Goal: Check status: Check status

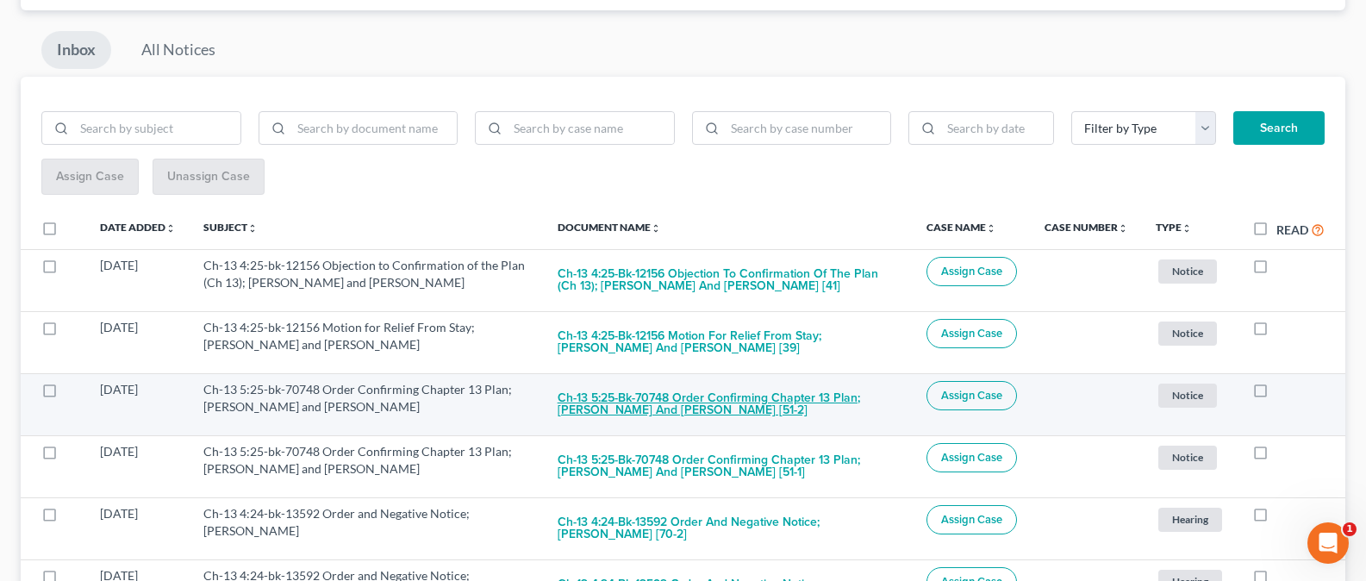
scroll to position [167, 0]
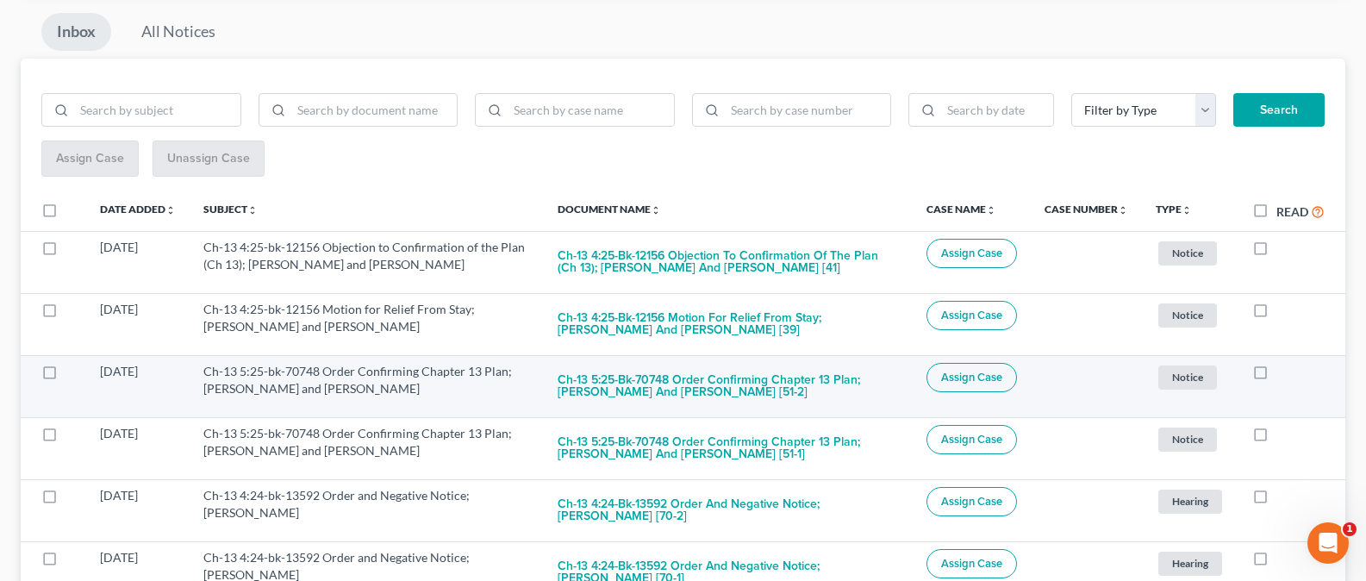
click at [1277, 376] on label at bounding box center [1277, 376] width 0 height 0
click at [1284, 374] on input "checkbox" at bounding box center [1289, 368] width 11 height 11
checkbox input "true"
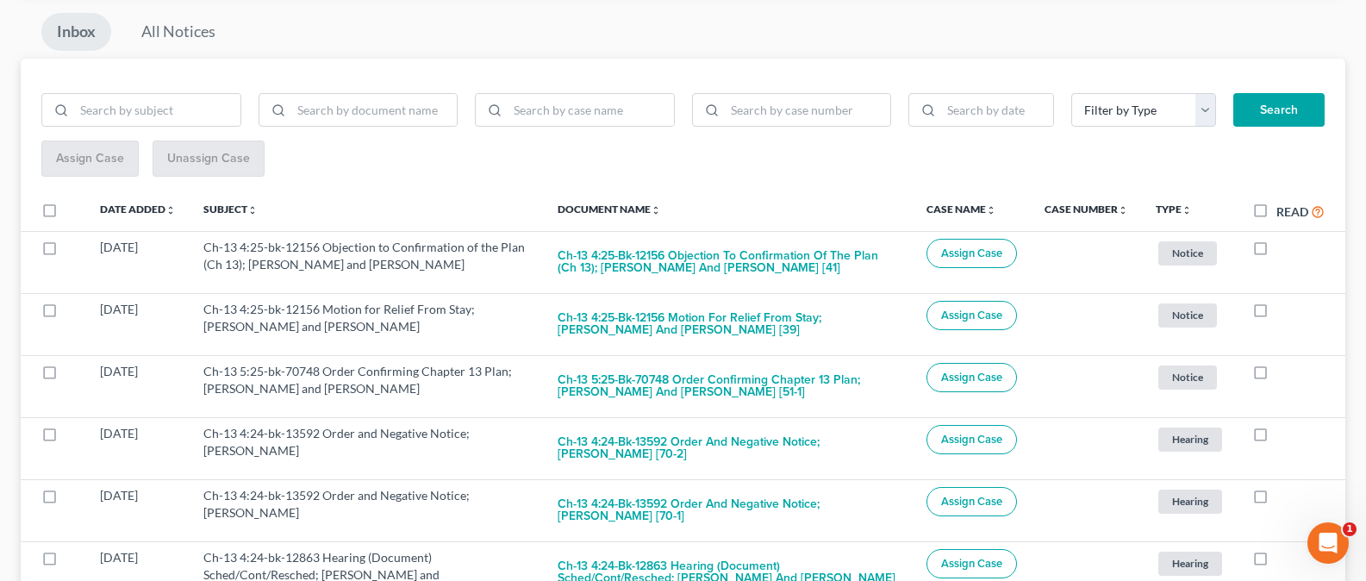
click at [1277, 376] on label at bounding box center [1277, 376] width 0 height 0
click at [1284, 374] on input "checkbox" at bounding box center [1289, 368] width 11 height 11
checkbox input "true"
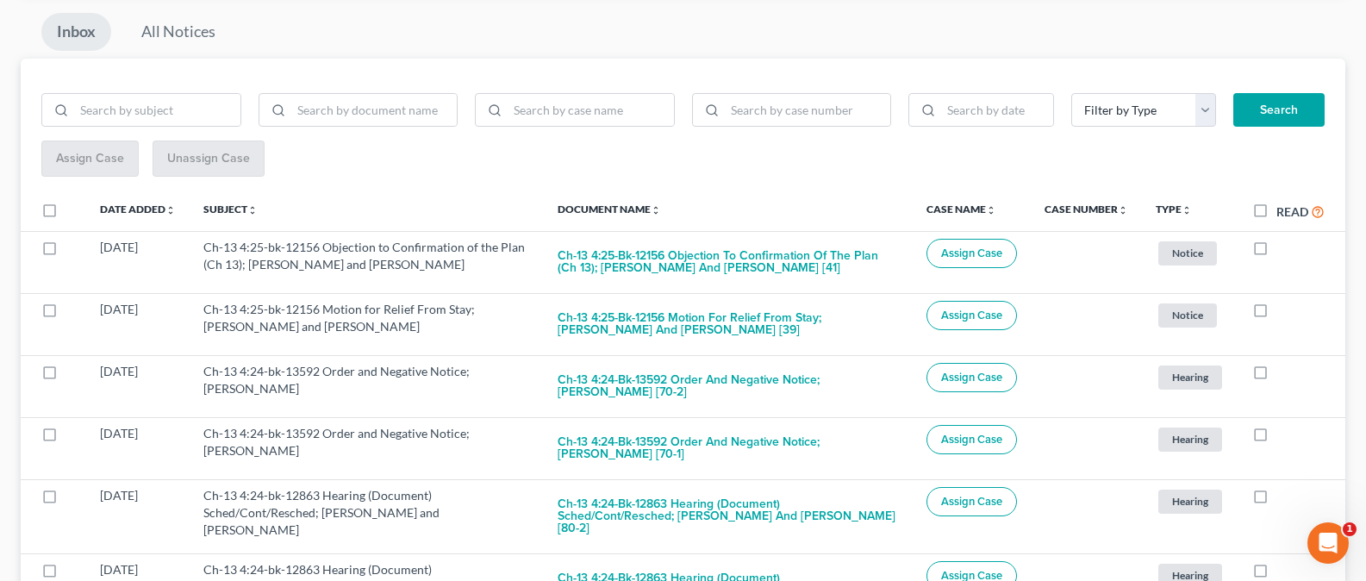
click at [1277, 376] on label at bounding box center [1277, 376] width 0 height 0
click at [1284, 374] on input "checkbox" at bounding box center [1289, 368] width 11 height 11
checkbox input "true"
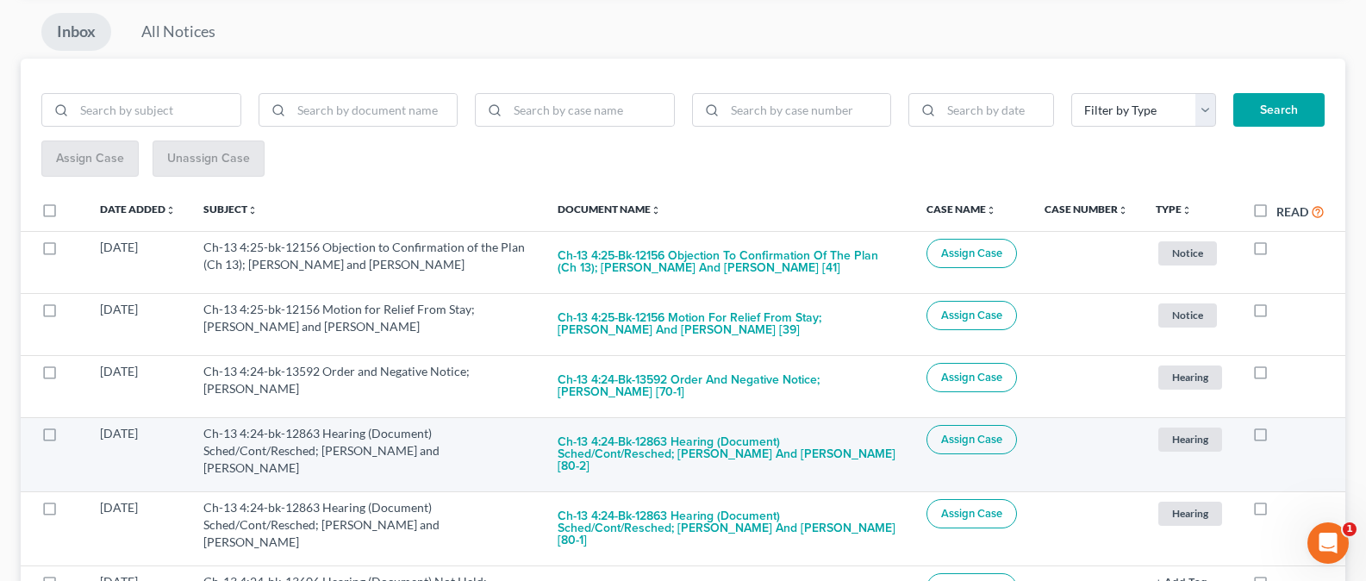
click at [1277, 438] on label at bounding box center [1277, 438] width 0 height 0
click at [1284, 436] on input "checkbox" at bounding box center [1289, 430] width 11 height 11
checkbox input "true"
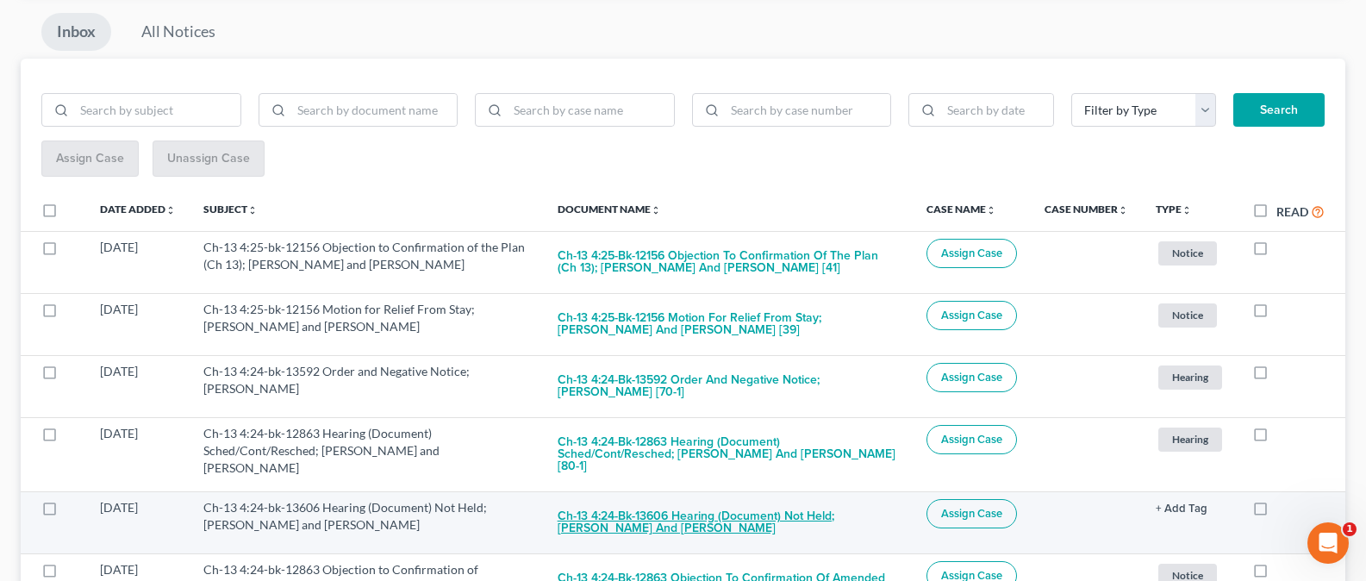
scroll to position [171, 0]
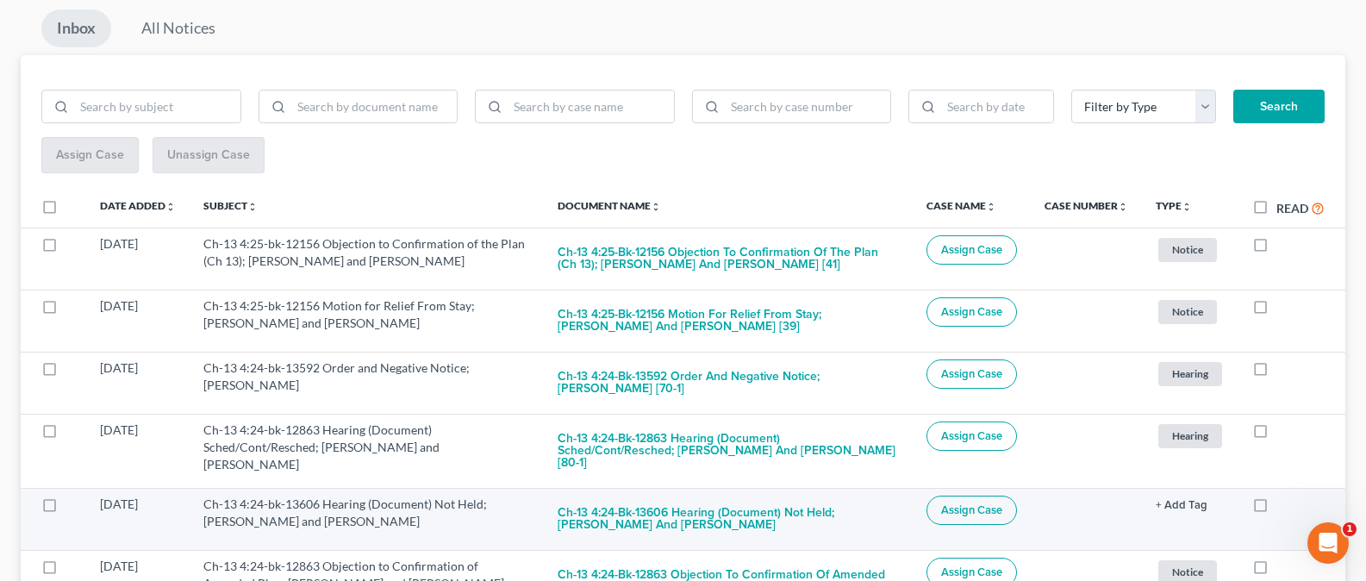
click at [1277, 509] on label at bounding box center [1277, 509] width 0 height 0
click at [1284, 497] on input "checkbox" at bounding box center [1289, 501] width 11 height 11
checkbox input "true"
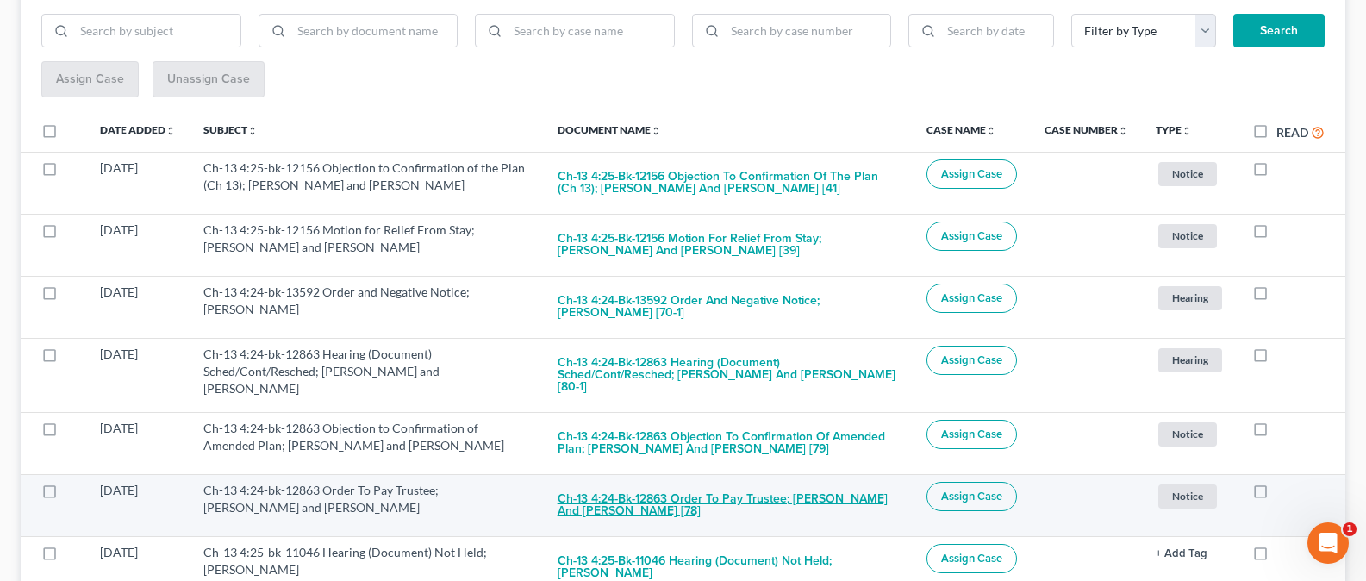
scroll to position [248, 0]
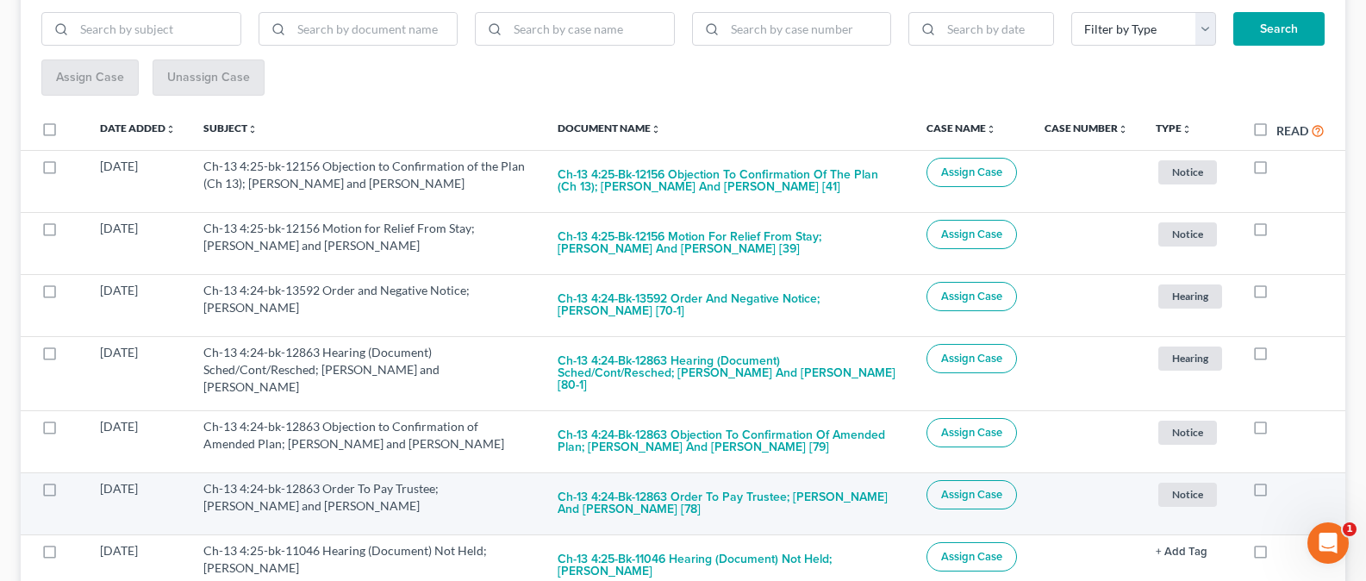
click at [1277, 493] on label at bounding box center [1277, 493] width 0 height 0
click at [1284, 480] on input "checkbox" at bounding box center [1289, 485] width 11 height 11
checkbox input "true"
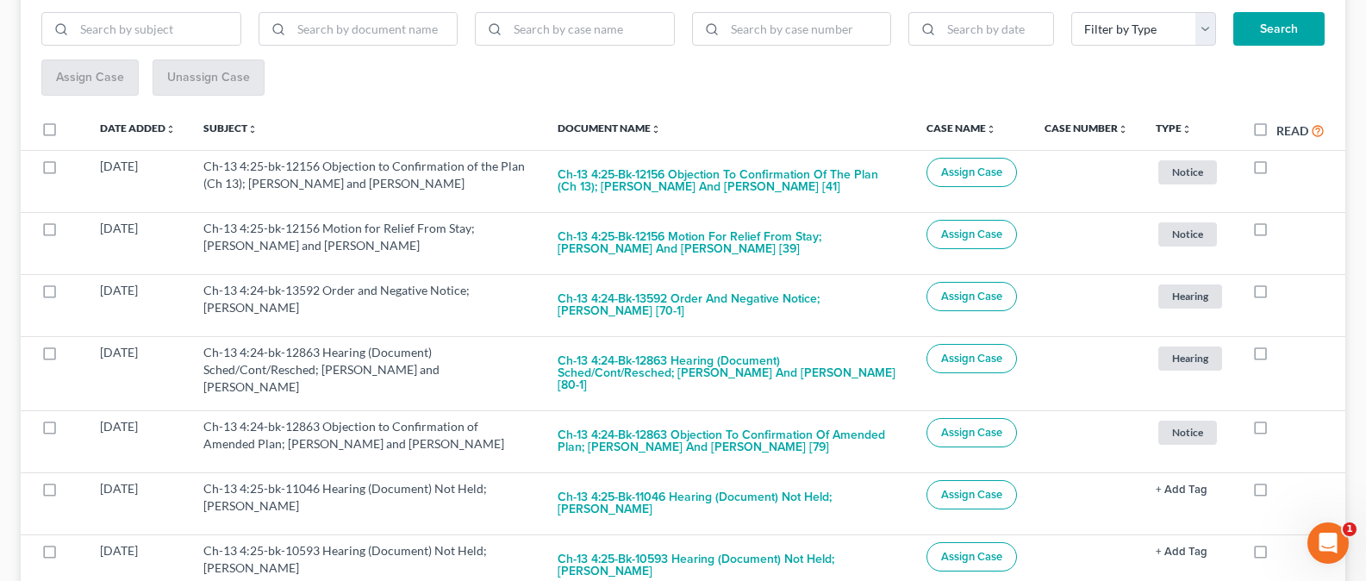
click at [1277, 493] on label at bounding box center [1277, 493] width 0 height 0
click at [1284, 480] on input "checkbox" at bounding box center [1289, 485] width 11 height 11
checkbox input "true"
click at [1277, 493] on label at bounding box center [1277, 493] width 0 height 0
click at [1284, 480] on input "checkbox" at bounding box center [1289, 485] width 11 height 11
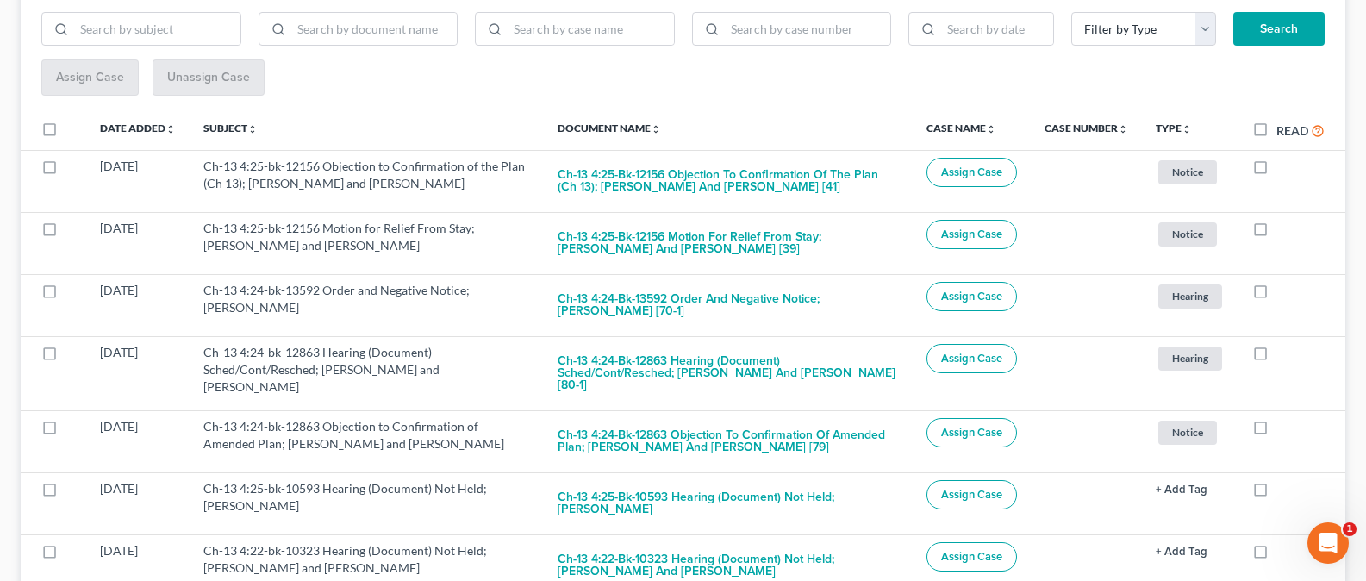
checkbox input "true"
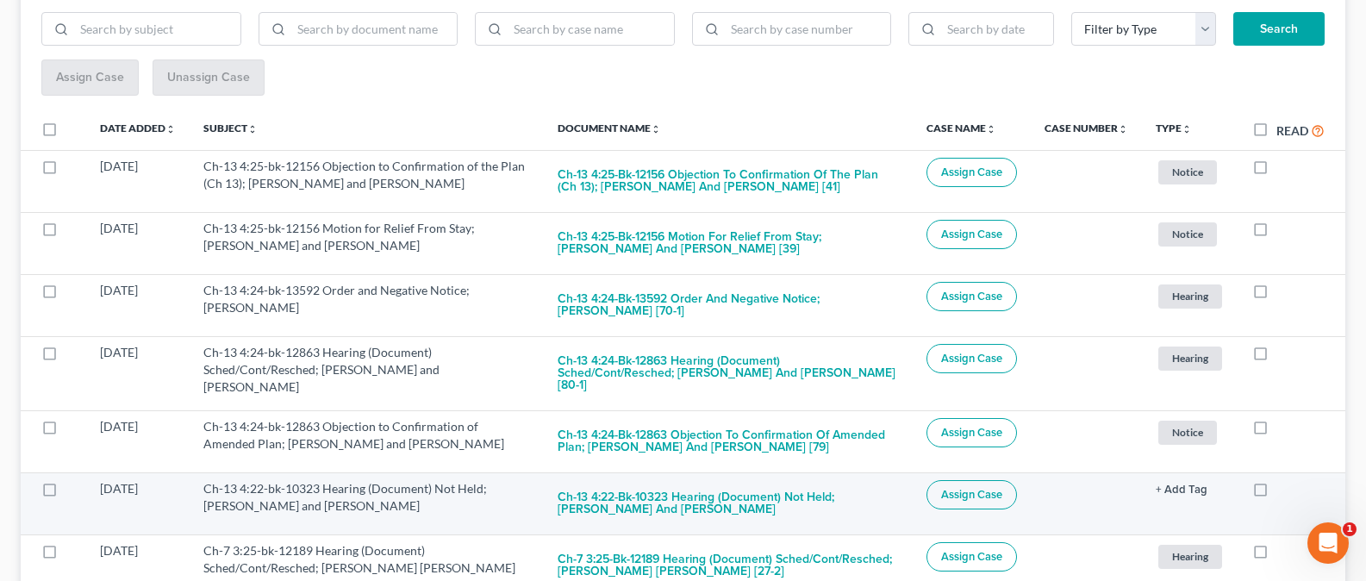
click at [1277, 493] on label at bounding box center [1277, 493] width 0 height 0
click at [1284, 480] on input "checkbox" at bounding box center [1289, 485] width 11 height 11
checkbox input "true"
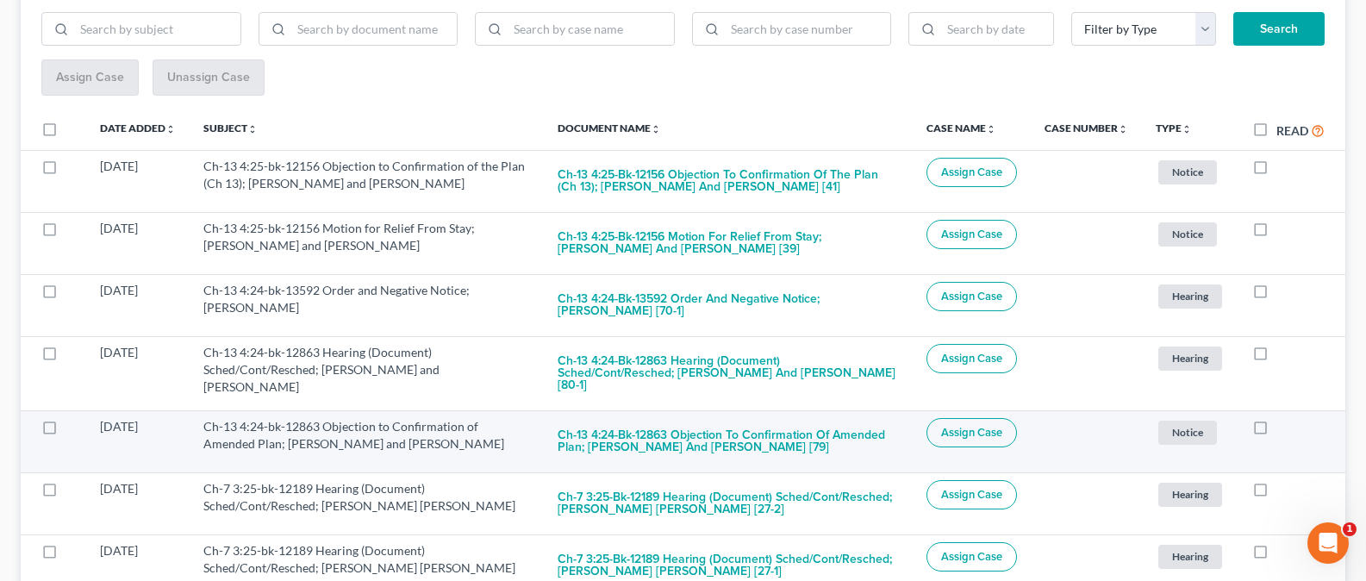
click at [1277, 431] on label at bounding box center [1277, 431] width 0 height 0
click at [1284, 418] on input "checkbox" at bounding box center [1289, 423] width 11 height 11
checkbox input "true"
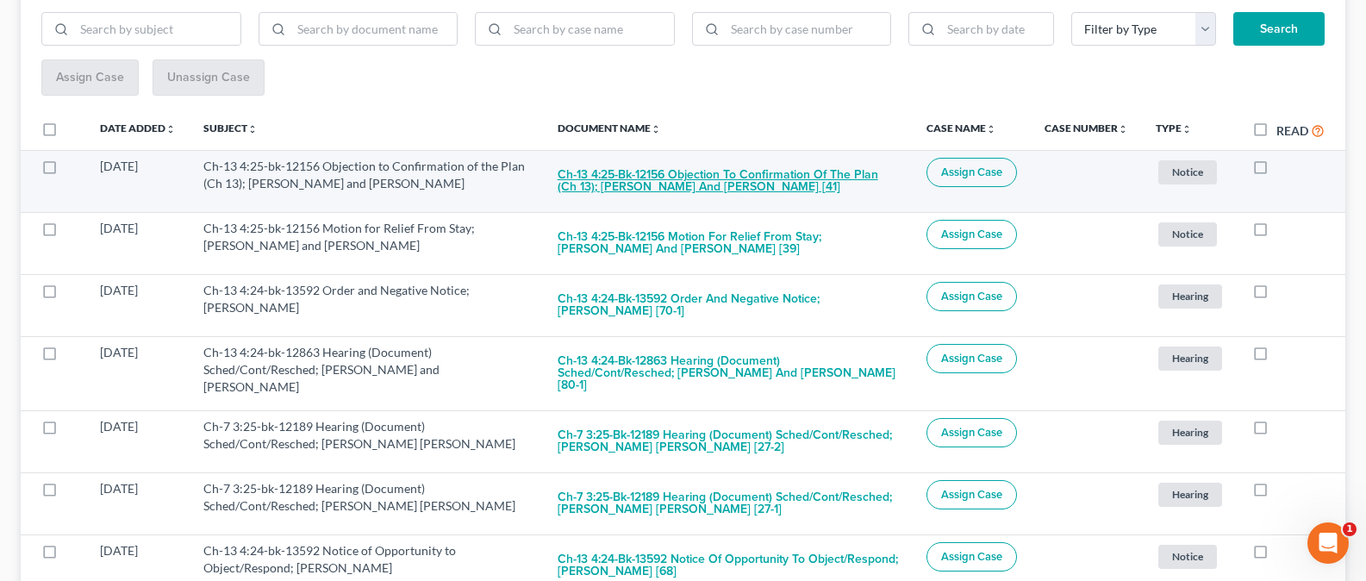
click at [711, 184] on button "Ch-13 4:25-bk-12156 Objection to Confirmation of the Plan (Ch 13); [PERSON_NAME…" at bounding box center [728, 181] width 341 height 47
checkbox input "true"
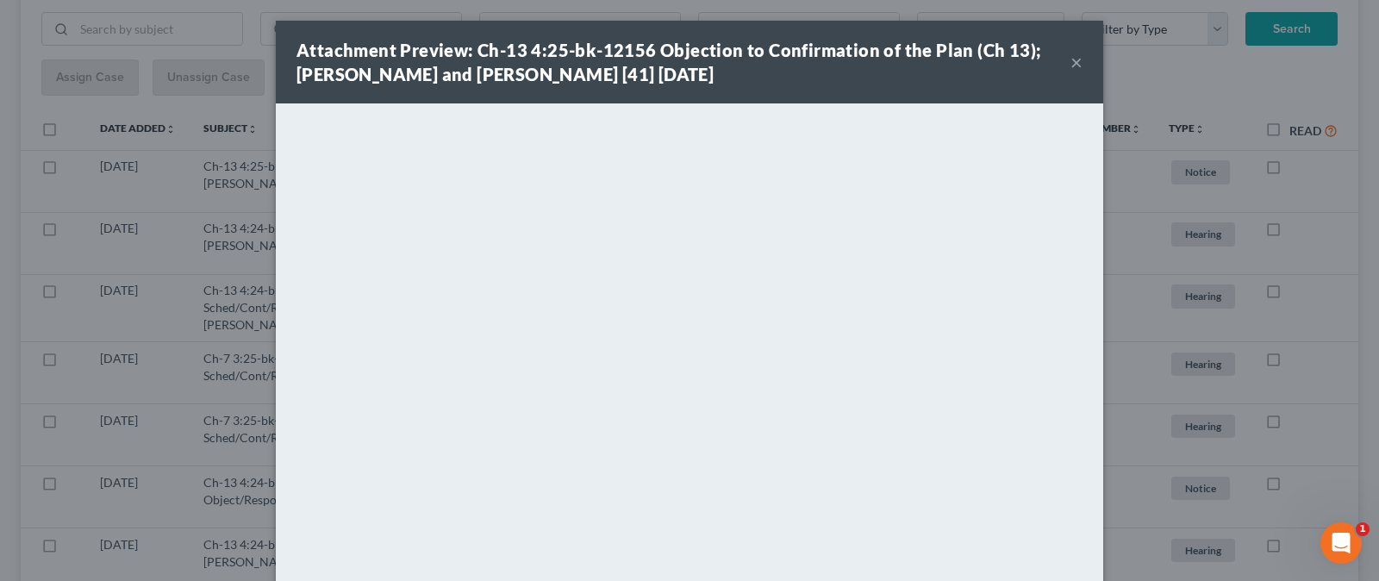
click at [1071, 65] on button "×" at bounding box center [1077, 62] width 12 height 21
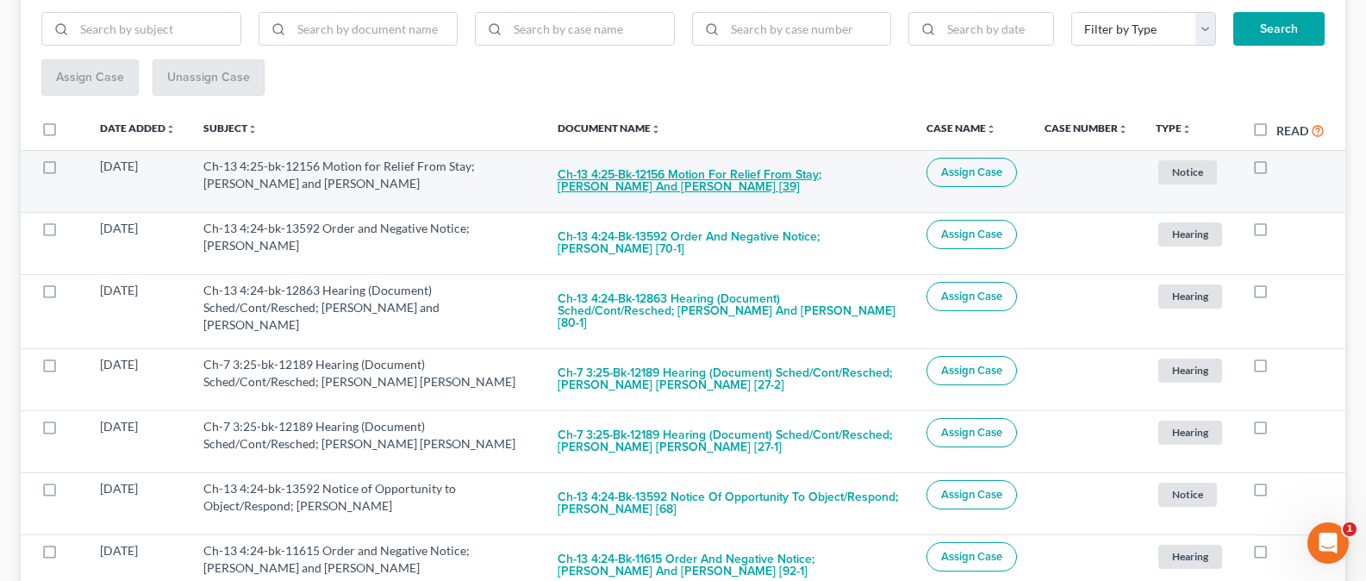
click at [665, 174] on button "Ch-13 4:25-bk-12156 Motion for Relief From Stay; [PERSON_NAME] and [PERSON_NAME…" at bounding box center [728, 181] width 341 height 47
checkbox input "true"
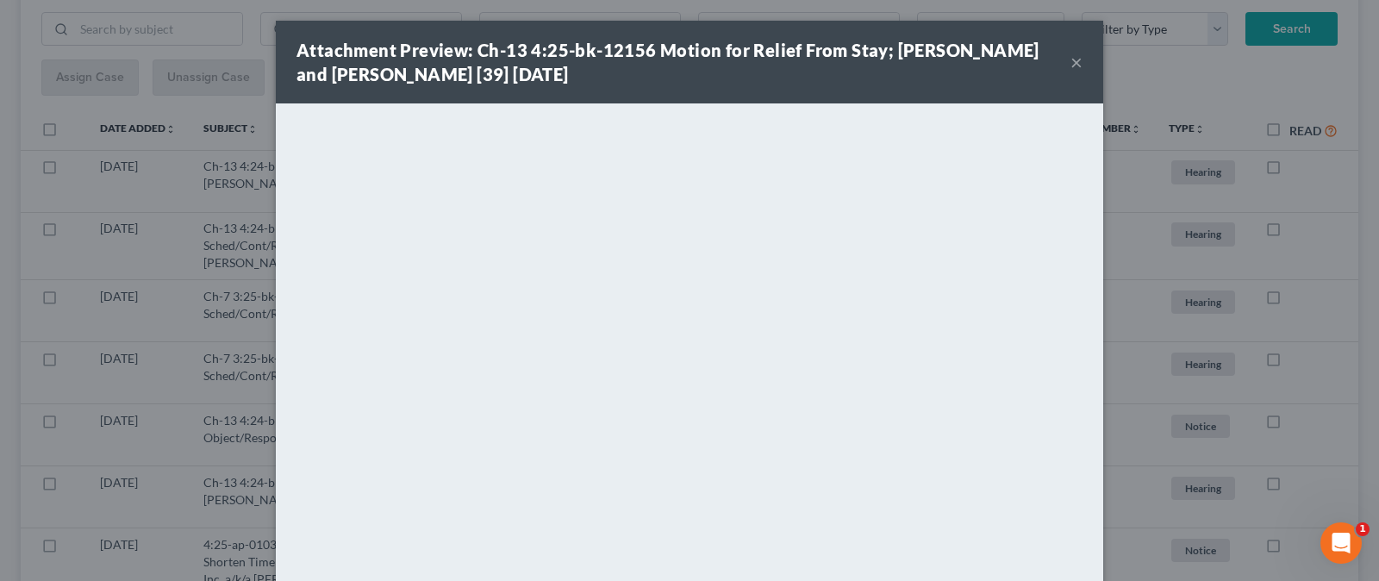
click at [1071, 64] on button "×" at bounding box center [1077, 62] width 12 height 21
